Goal: Find specific page/section: Find specific page/section

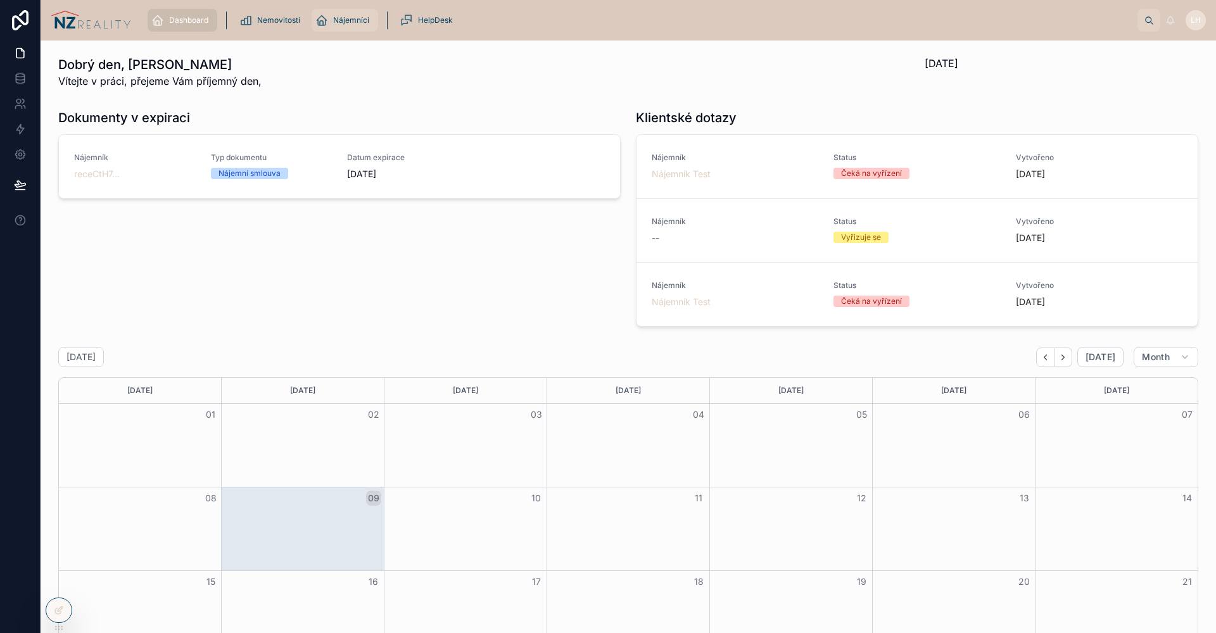
click at [325, 16] on icon "scrollable content" at bounding box center [321, 20] width 13 height 13
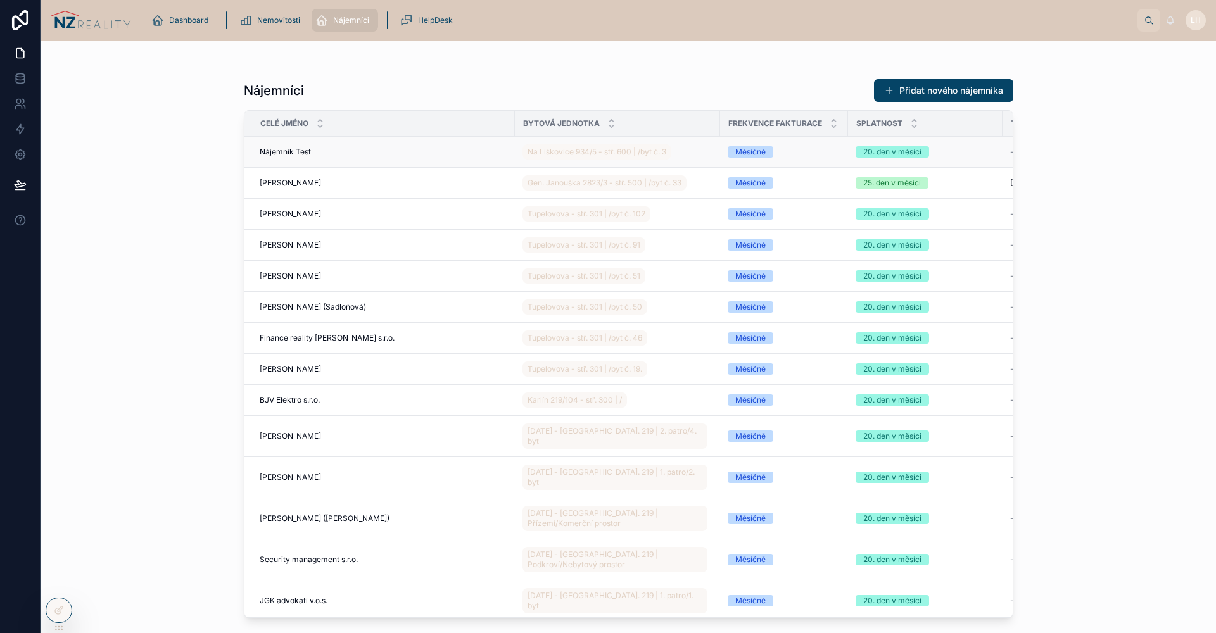
click at [354, 152] on div "Nájemník Test Nájemník Test" at bounding box center [384, 152] width 248 height 10
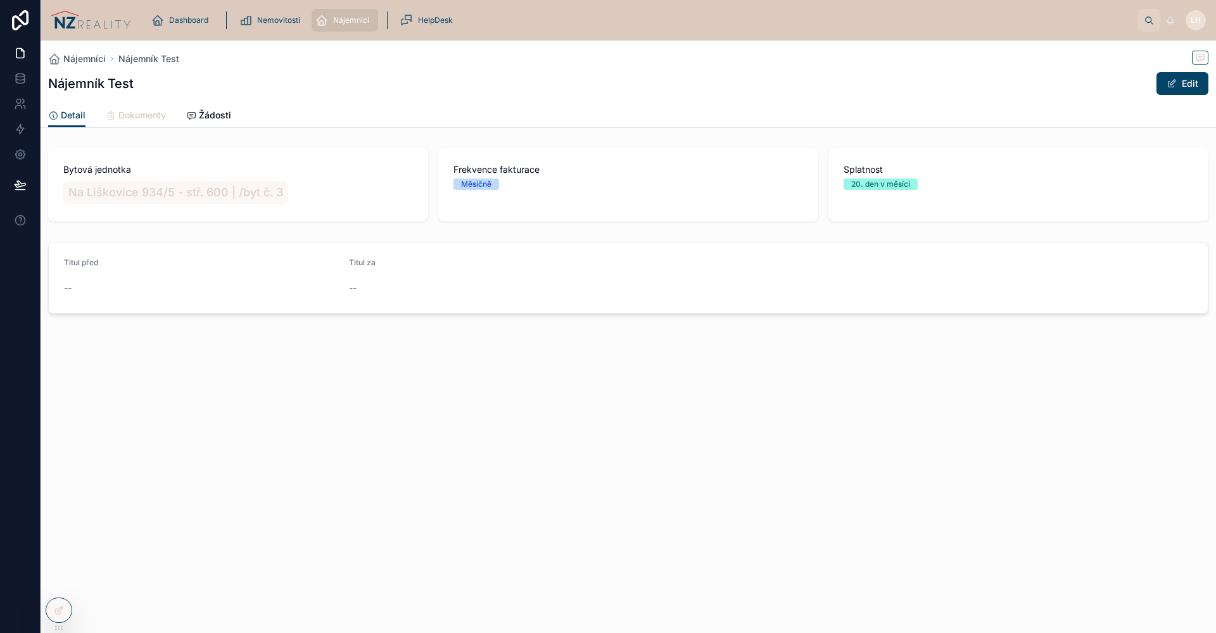
click at [130, 112] on span "Dokumenty" at bounding box center [141, 115] width 47 height 13
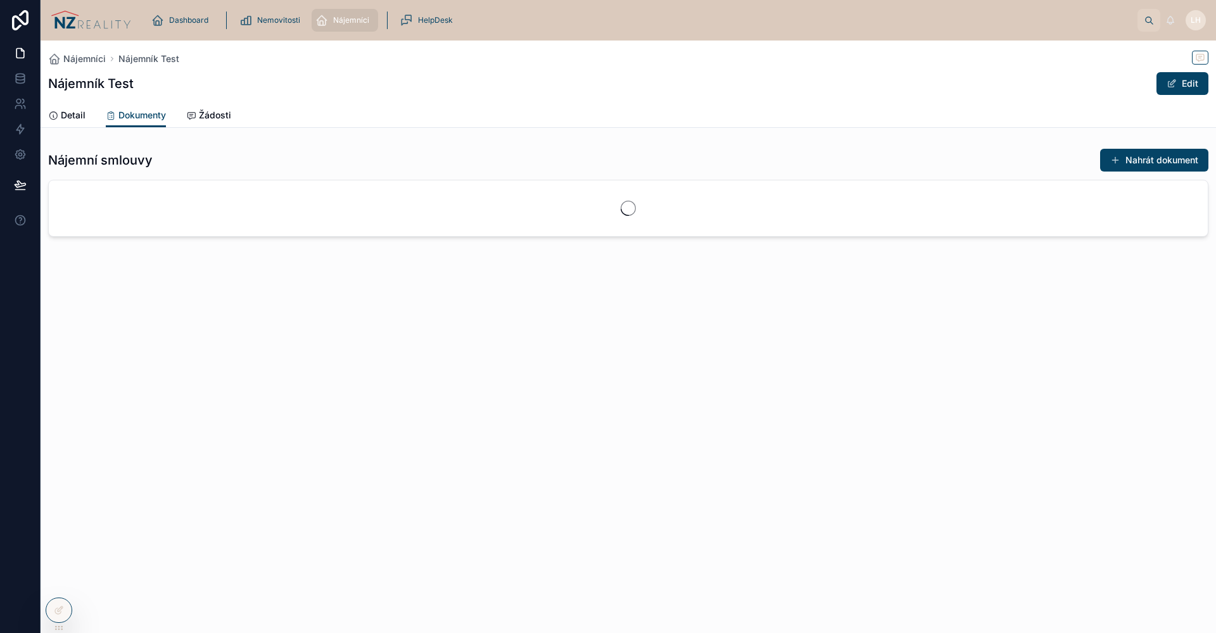
click at [186, 108] on div "Detail Dokumenty Žádosti" at bounding box center [628, 115] width 1160 height 24
click at [208, 110] on span "Žádosti" at bounding box center [215, 115] width 32 height 13
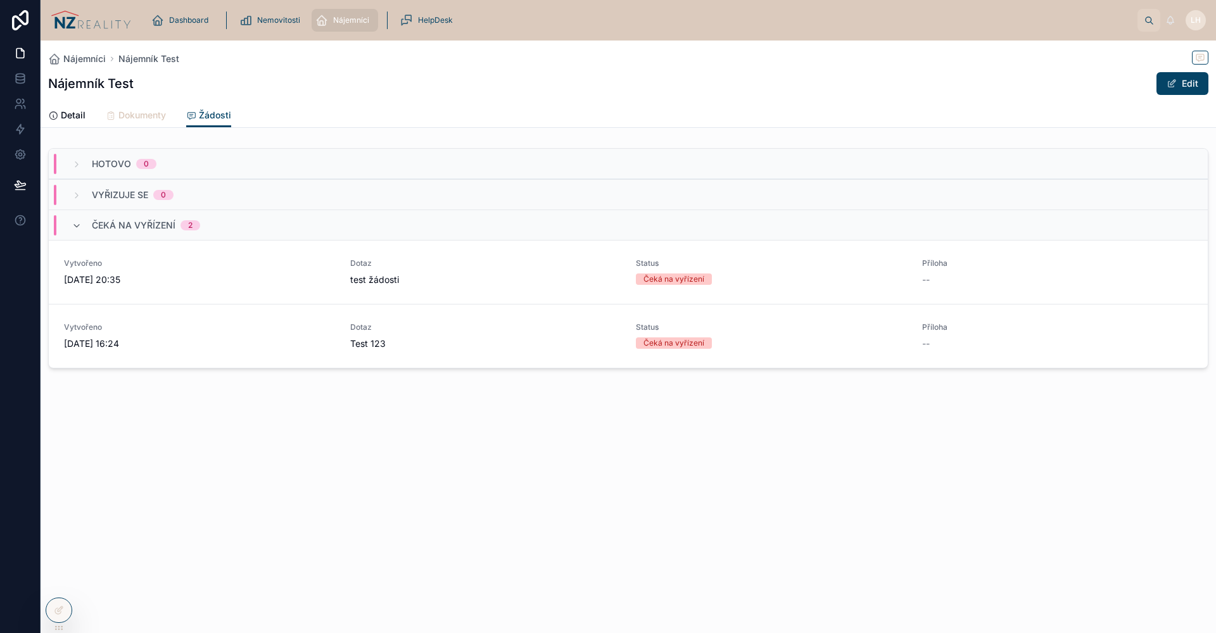
click at [151, 115] on span "Dokumenty" at bounding box center [141, 115] width 47 height 13
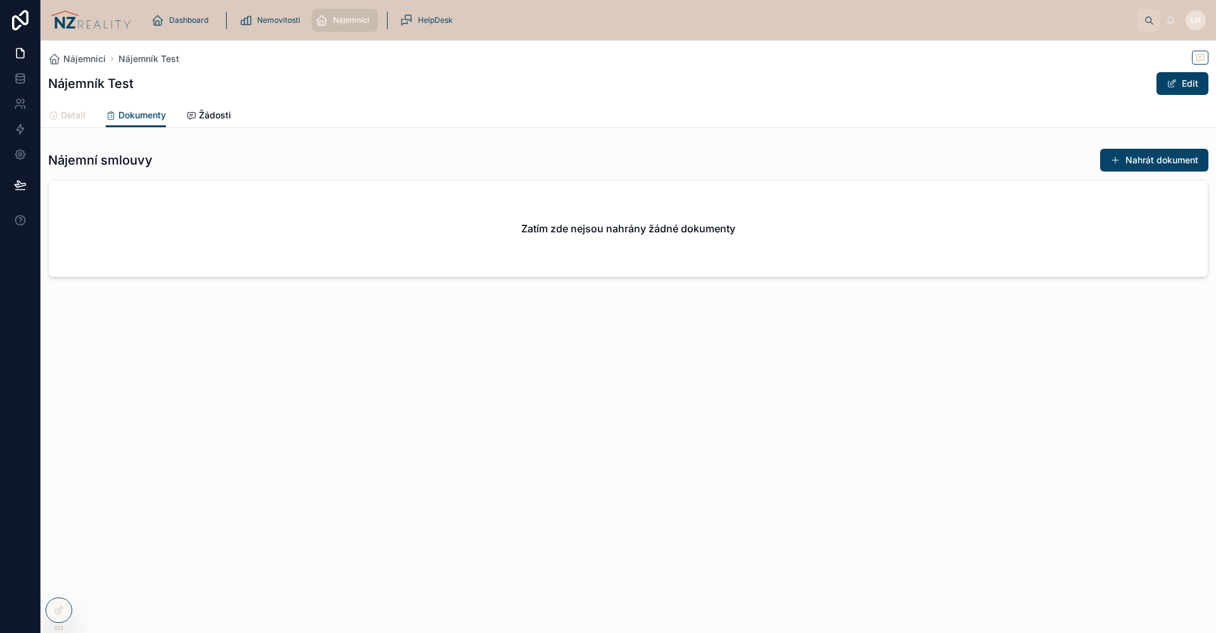
click at [84, 116] on span "Detail" at bounding box center [73, 115] width 25 height 13
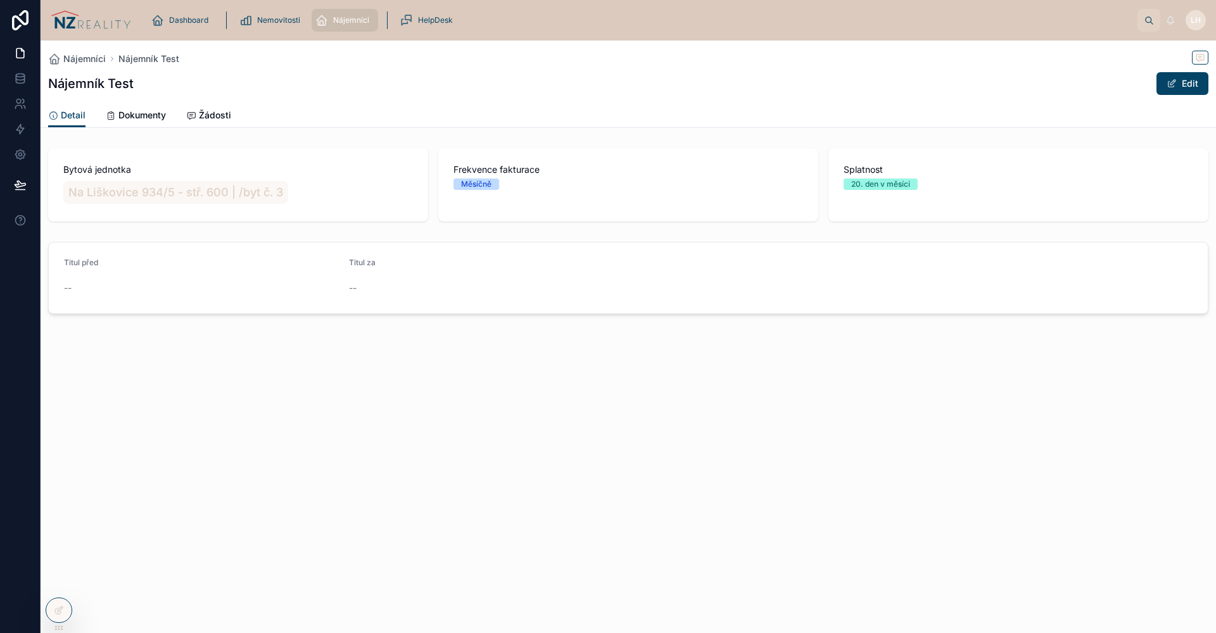
click at [223, 20] on div "scrollable content" at bounding box center [226, 20] width 16 height 23
click at [196, 22] on span "Dashboard" at bounding box center [188, 20] width 39 height 10
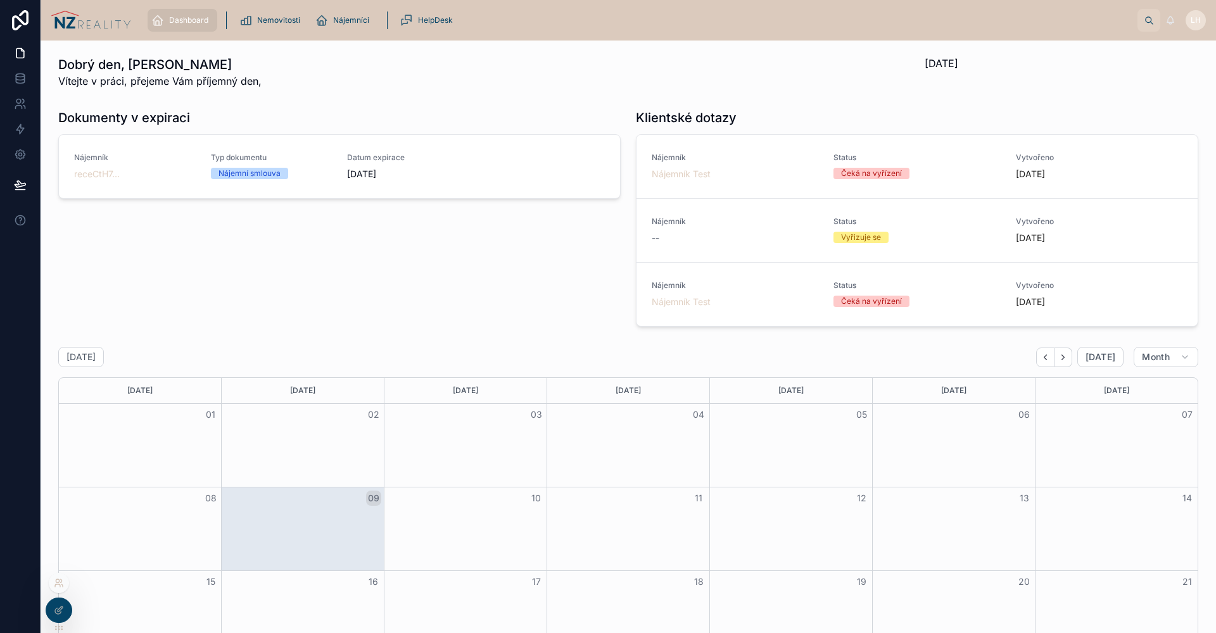
click at [58, 586] on icon at bounding box center [59, 583] width 10 height 10
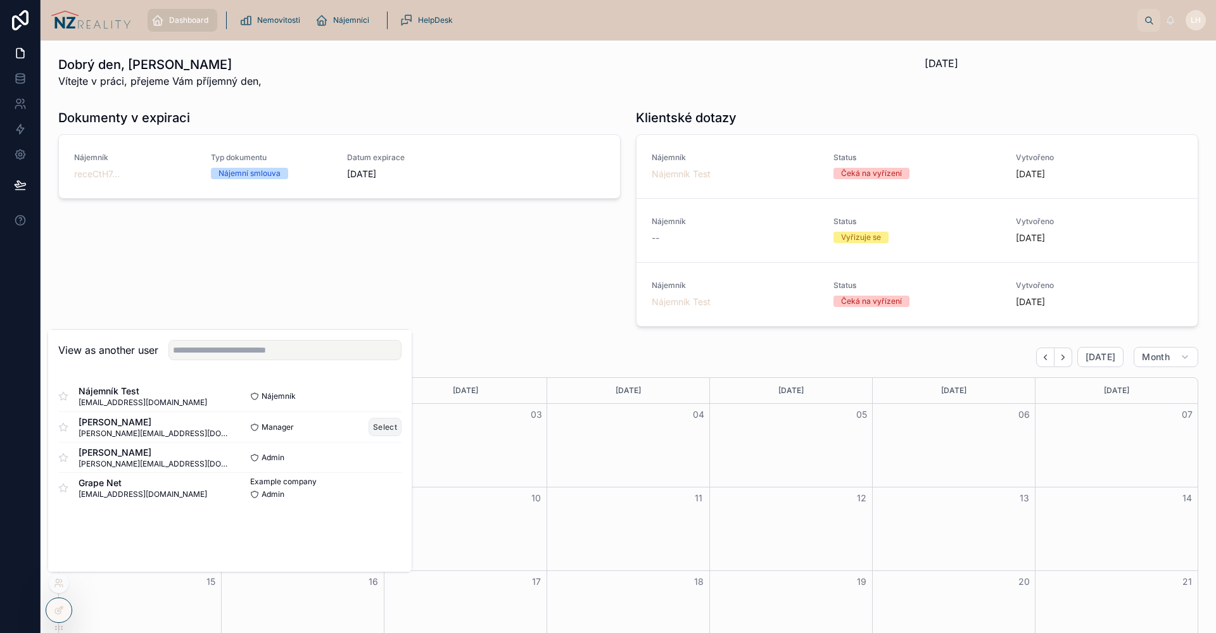
click at [381, 427] on button "Select" at bounding box center [385, 427] width 33 height 18
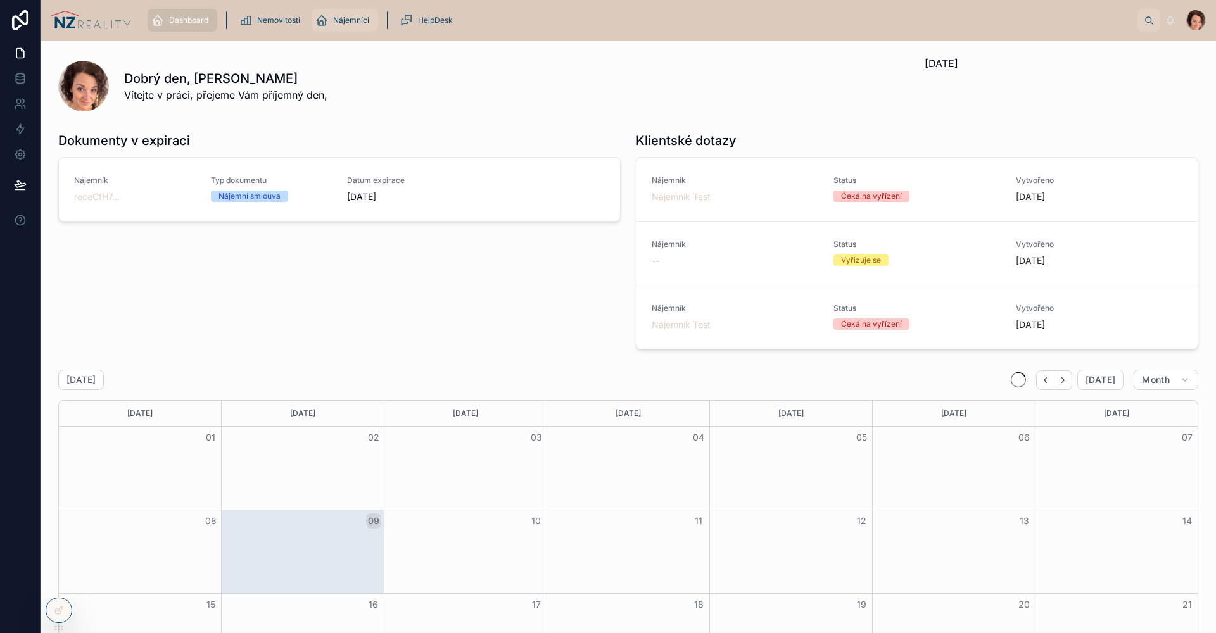
click at [338, 20] on span "Nájemníci" at bounding box center [351, 20] width 36 height 10
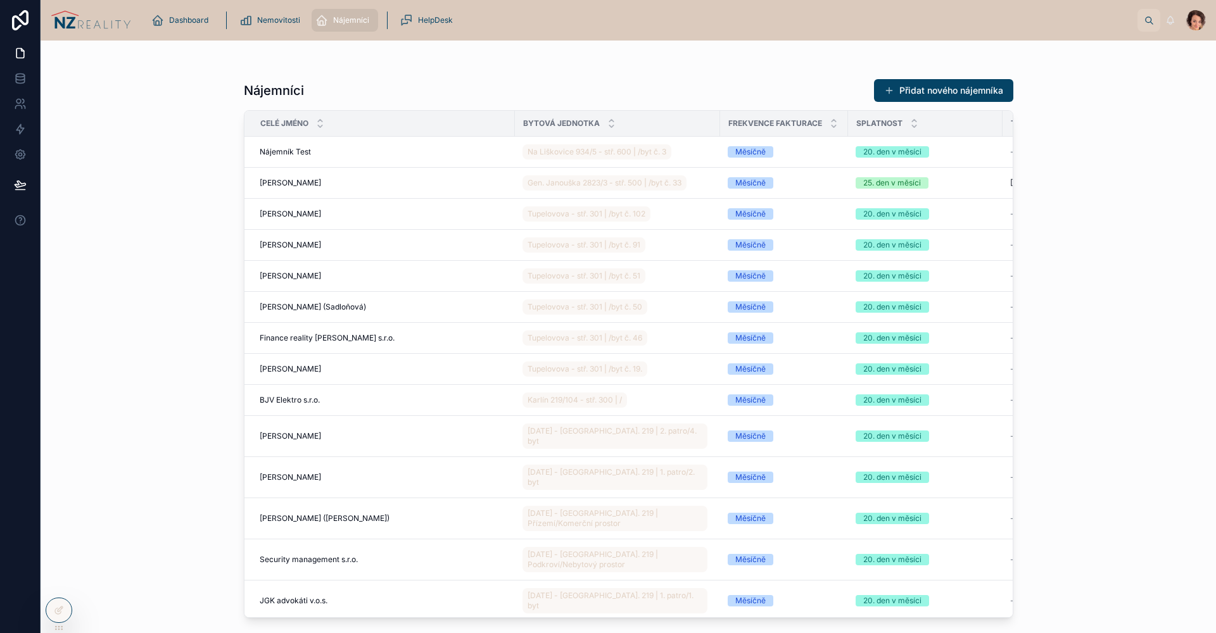
click at [389, 68] on div at bounding box center [628, 66] width 769 height 10
click at [332, 160] on td "Nájemník Test Nájemník Test" at bounding box center [379, 152] width 270 height 31
click at [290, 153] on span "Nájemník Test" at bounding box center [285, 152] width 51 height 10
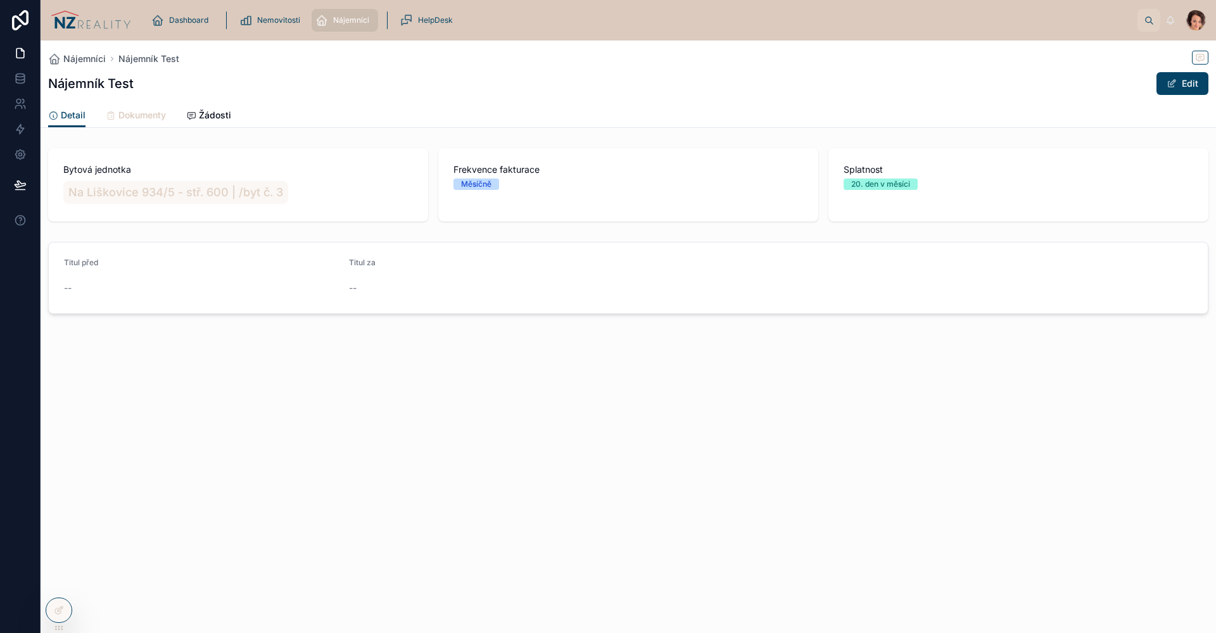
click at [149, 122] on link "Dokumenty" at bounding box center [136, 116] width 60 height 25
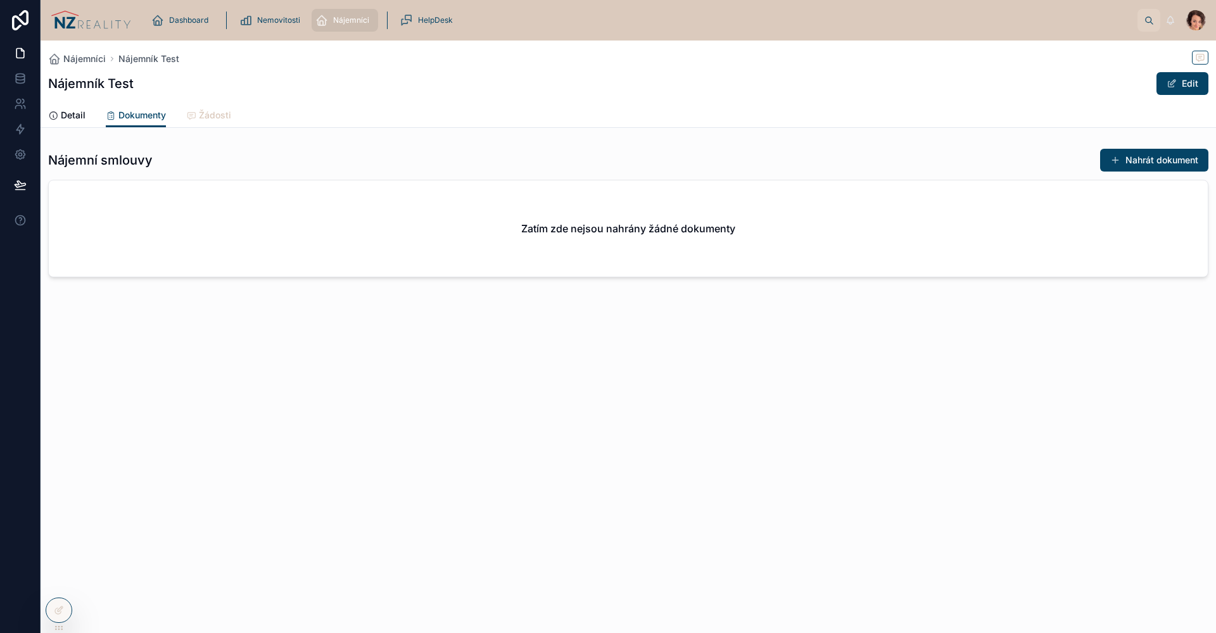
click at [196, 111] on icon at bounding box center [191, 116] width 10 height 10
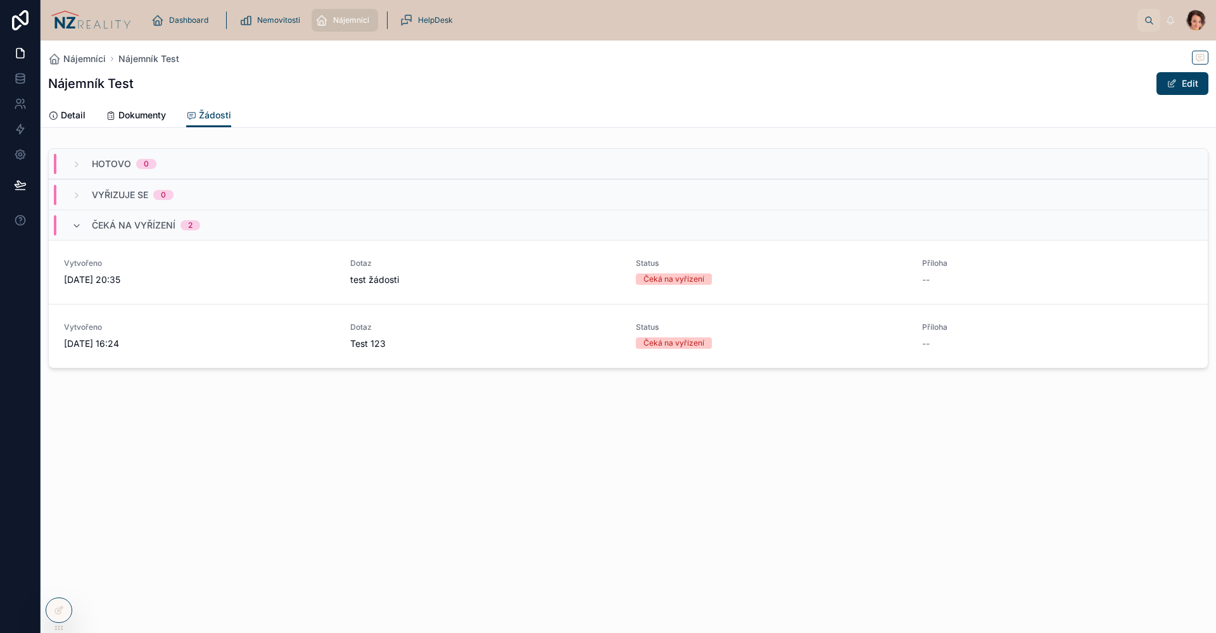
click at [106, 22] on img at bounding box center [91, 20] width 80 height 20
